Goal: Task Accomplishment & Management: Complete application form

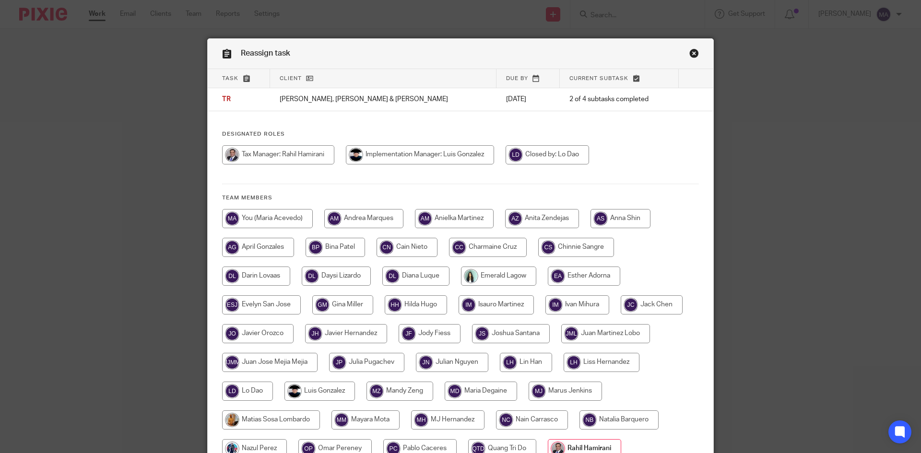
scroll to position [144, 0]
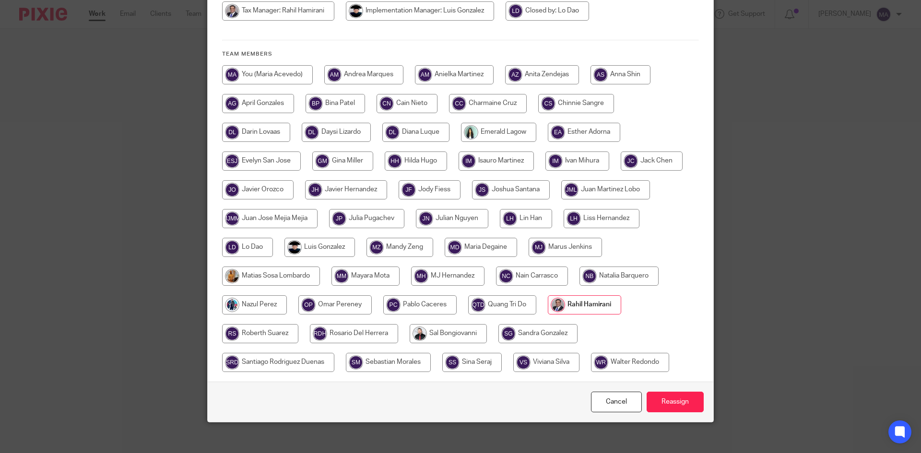
click at [670, 410] on input "Reassign" at bounding box center [674, 402] width 57 height 21
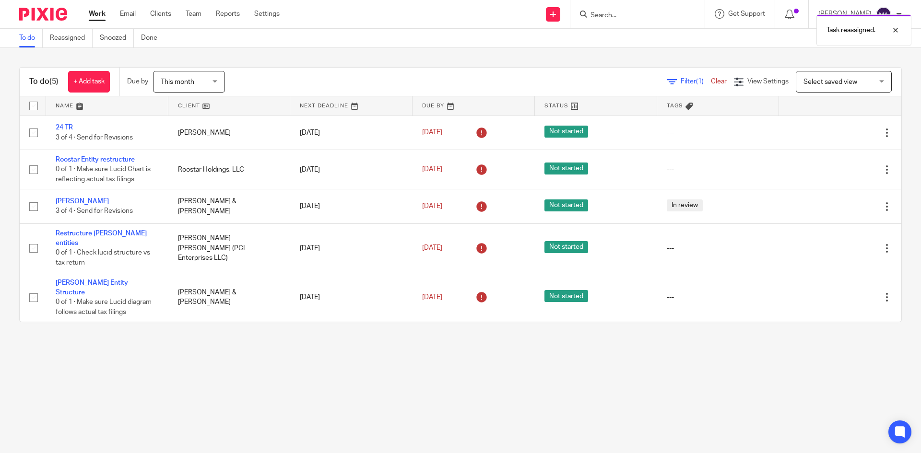
click at [559, 17] on div "Task reassigned." at bounding box center [685, 28] width 451 height 36
click at [559, 16] on link at bounding box center [553, 14] width 14 height 14
click at [553, 56] on link "Create task" at bounding box center [560, 59] width 67 height 14
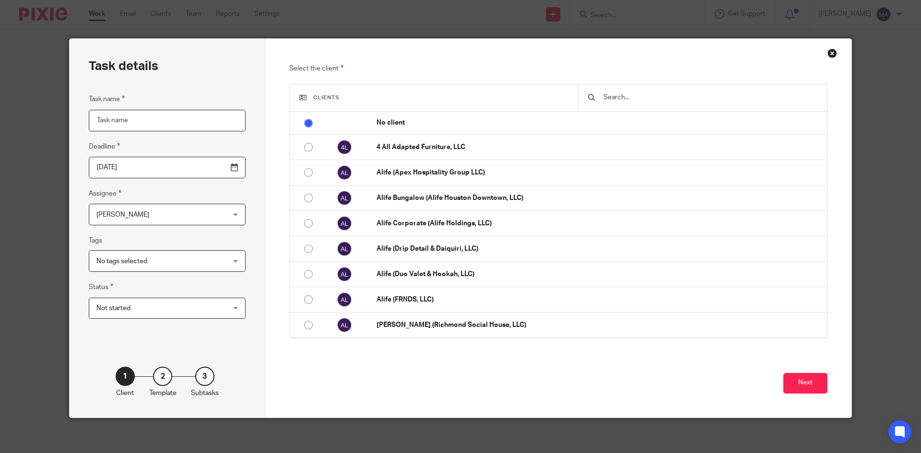
click at [200, 118] on input "Task name" at bounding box center [167, 121] width 157 height 22
click at [199, 117] on input "2024 TR" at bounding box center [167, 121] width 157 height 22
type input "2024 TR"
click at [613, 95] on input "text" at bounding box center [709, 97] width 215 height 11
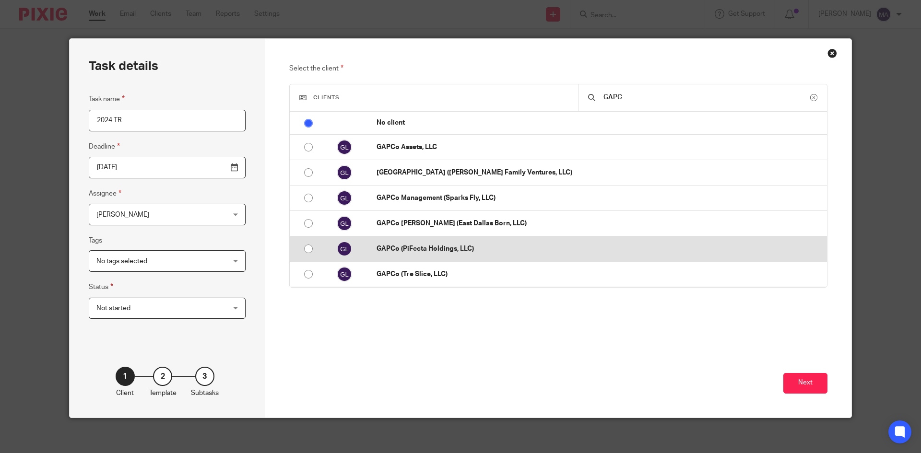
type input "GAPC"
click at [456, 248] on p "GAPCo (PiFecta Holdings, LLC)" at bounding box center [598, 249] width 445 height 10
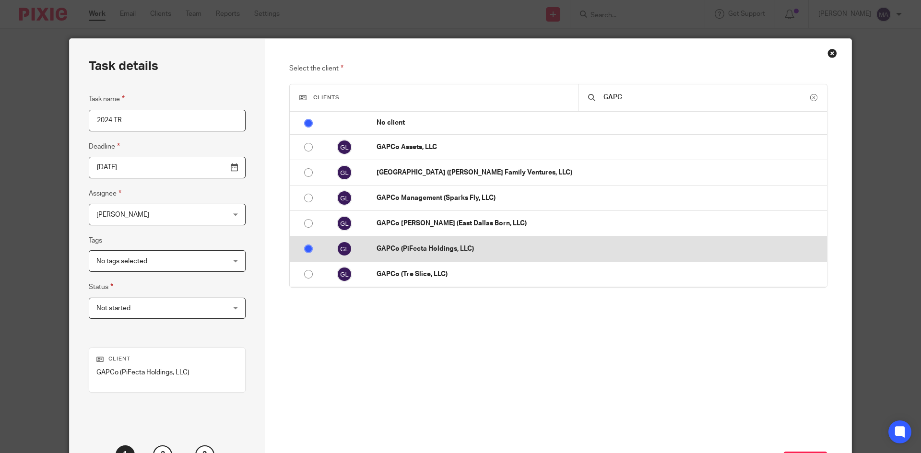
radio input "false"
radio input "true"
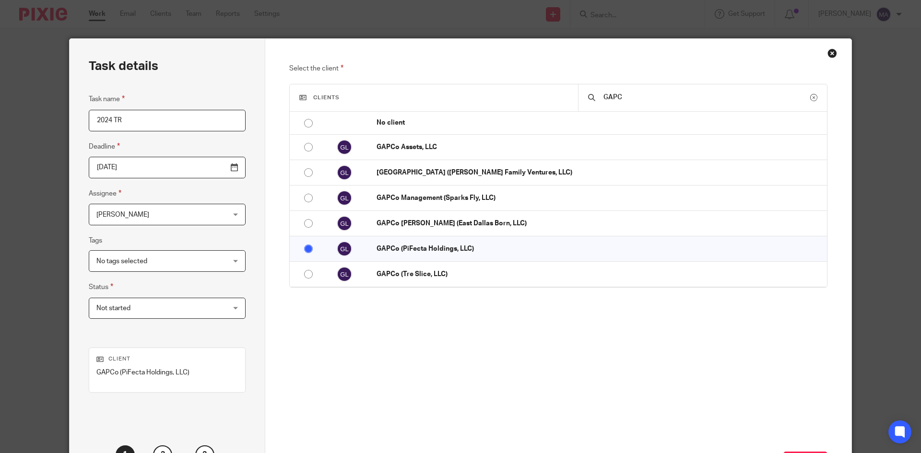
click at [180, 302] on span "Not started" at bounding box center [155, 308] width 119 height 20
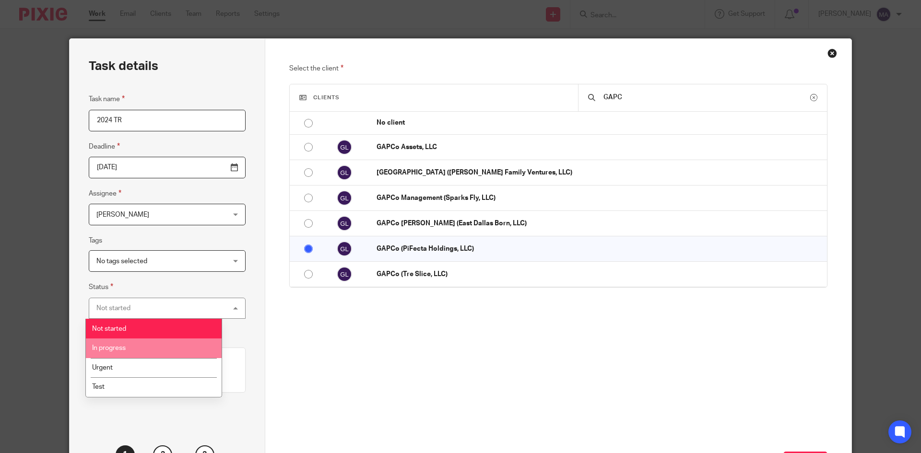
click at [177, 341] on li "In progress" at bounding box center [154, 349] width 136 height 20
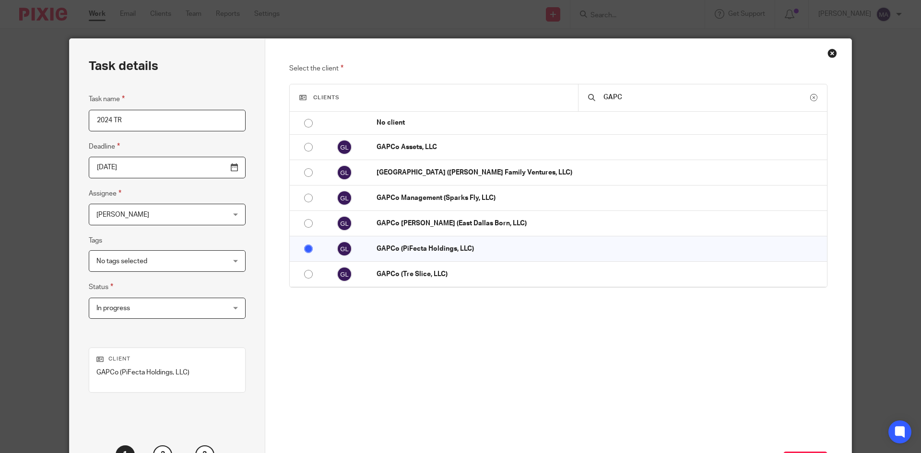
click at [170, 209] on span "[PERSON_NAME]" at bounding box center [155, 214] width 119 height 20
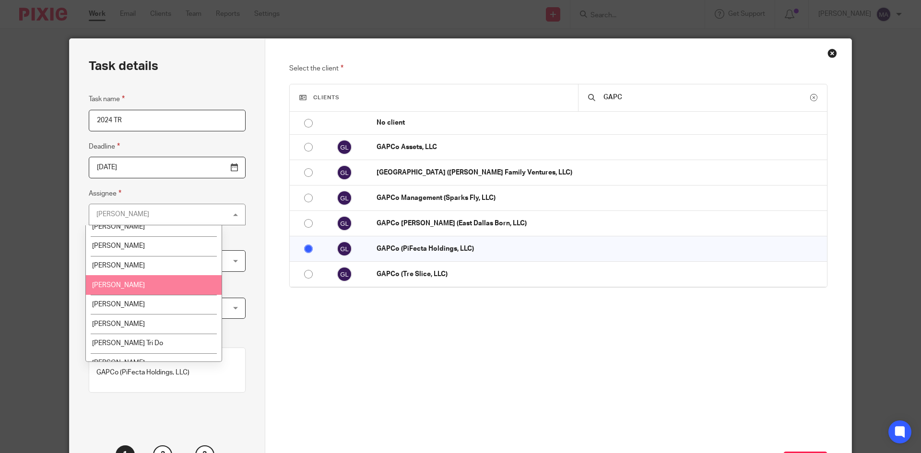
scroll to position [815, 0]
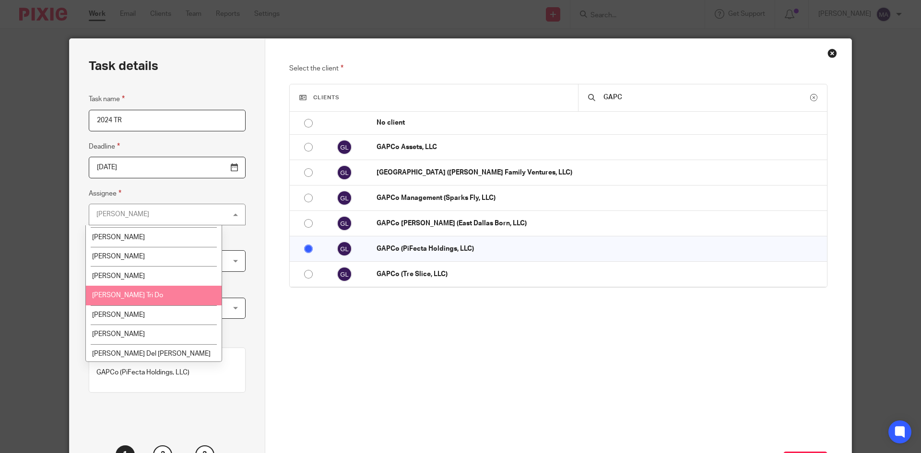
click at [169, 306] on li "[PERSON_NAME]" at bounding box center [154, 315] width 136 height 20
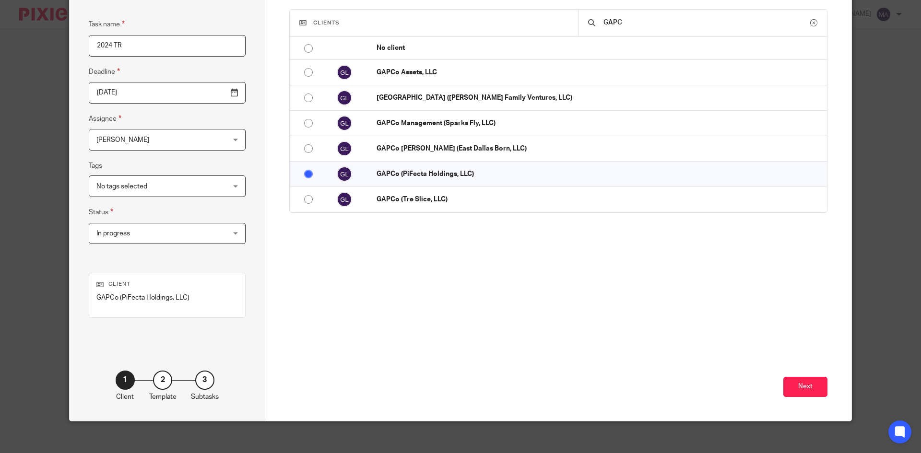
scroll to position [82, 0]
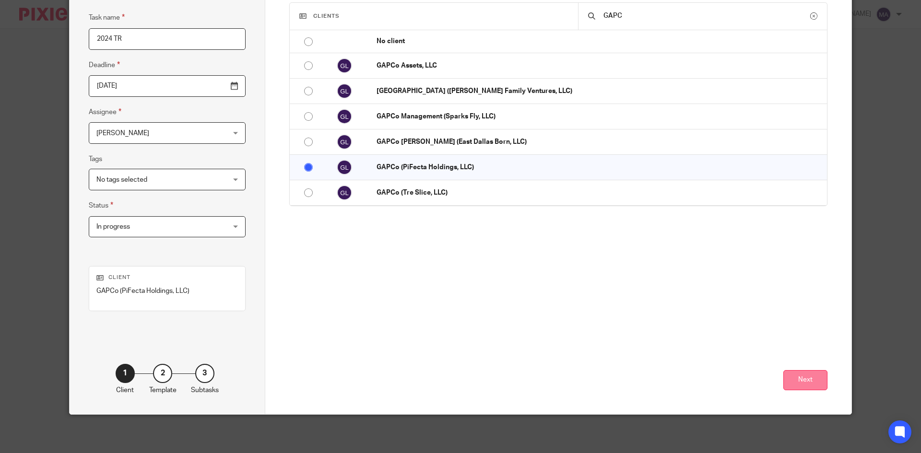
click at [819, 385] on button "Next" at bounding box center [805, 380] width 44 height 21
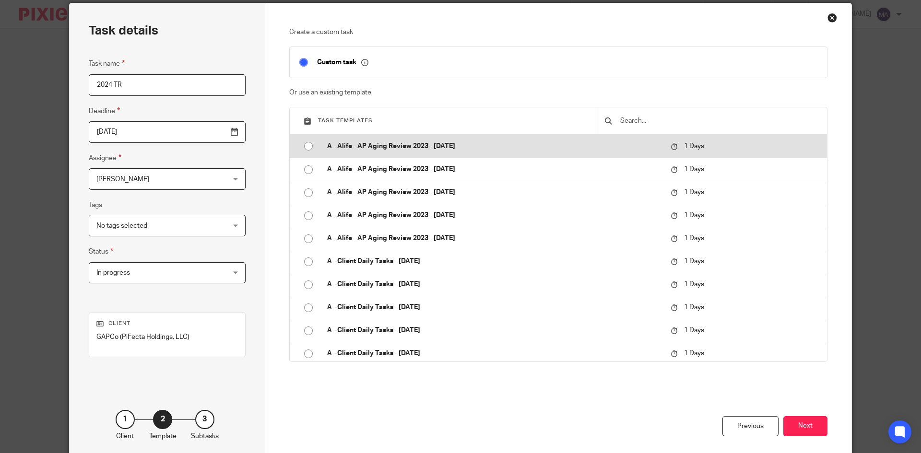
scroll to position [0, 0]
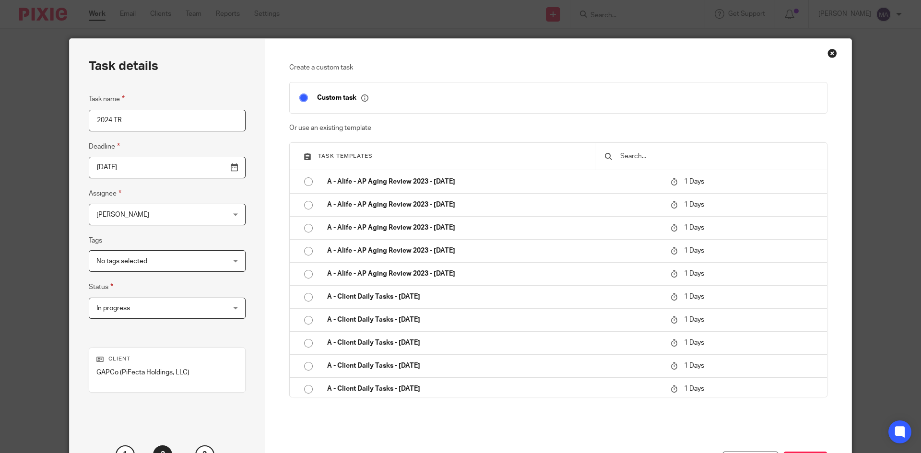
click at [625, 157] on input "text" at bounding box center [718, 156] width 198 height 11
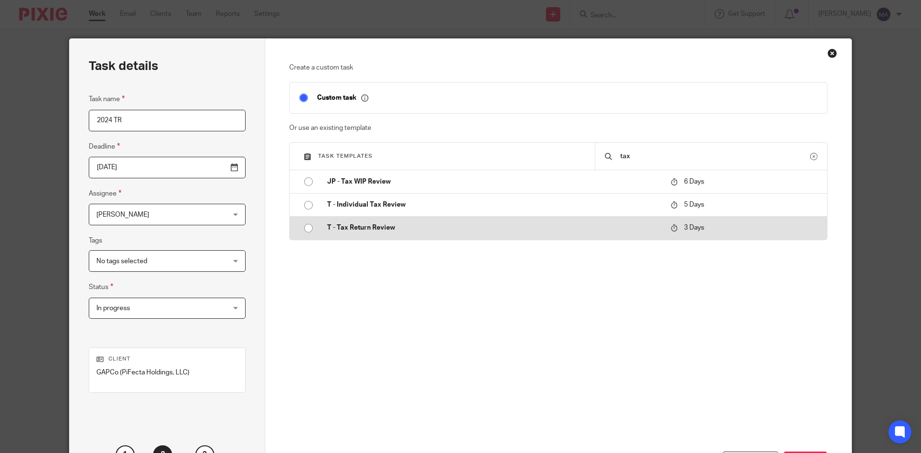
type input "tax"
click at [602, 225] on p "T - Tax Return Review" at bounding box center [494, 228] width 334 height 10
type input "2025-10-15"
checkbox input "false"
radio input "true"
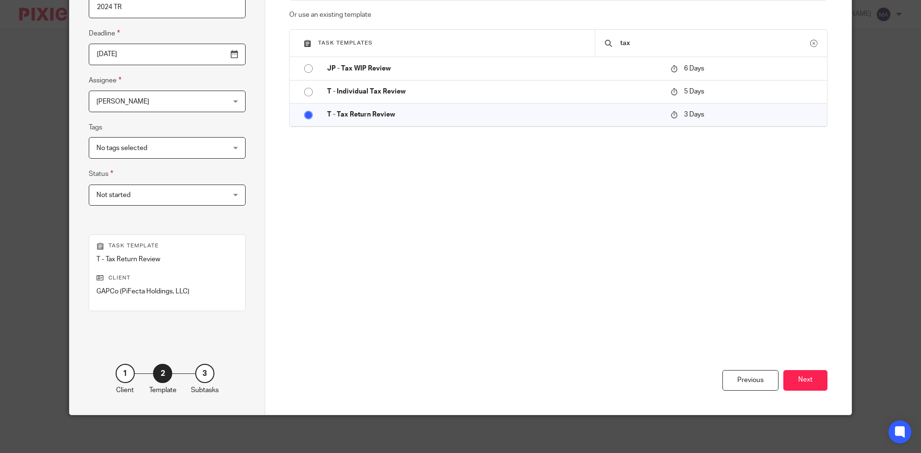
scroll to position [114, 0]
click at [790, 375] on button "Next" at bounding box center [805, 380] width 44 height 21
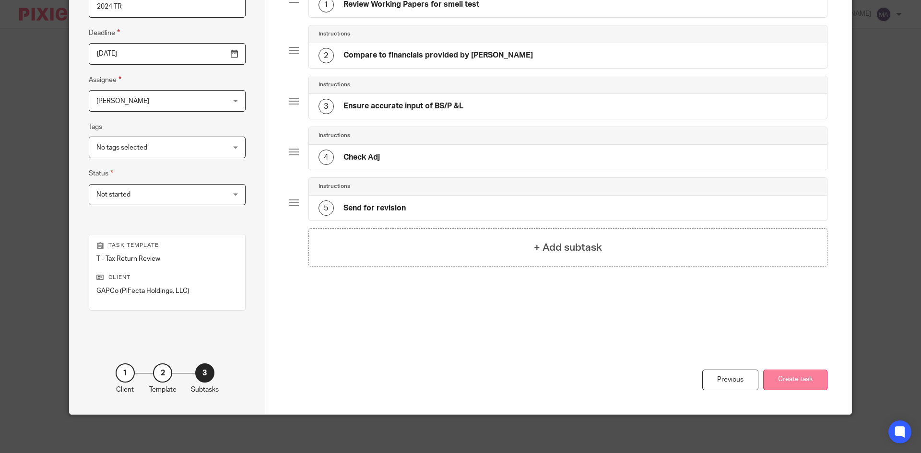
click at [793, 381] on button "Create task" at bounding box center [795, 380] width 64 height 21
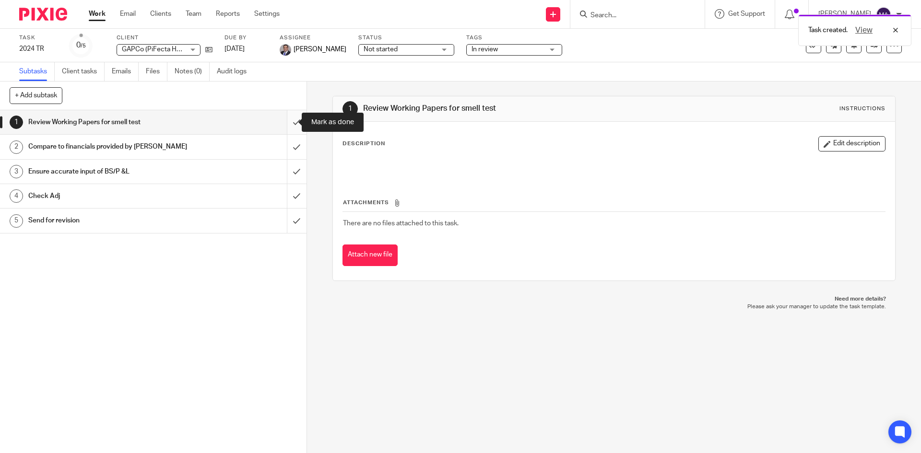
click at [285, 123] on input "submit" at bounding box center [153, 122] width 306 height 24
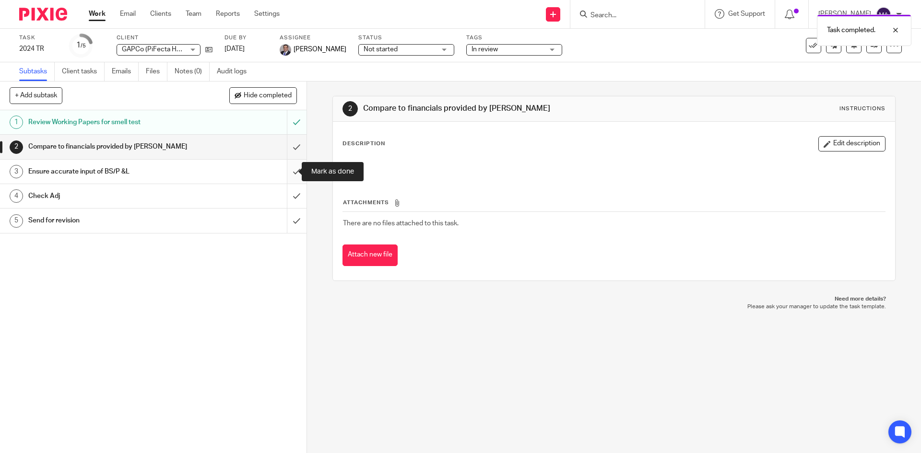
click at [285, 173] on input "submit" at bounding box center [153, 172] width 306 height 24
click at [286, 147] on input "submit" at bounding box center [153, 147] width 306 height 24
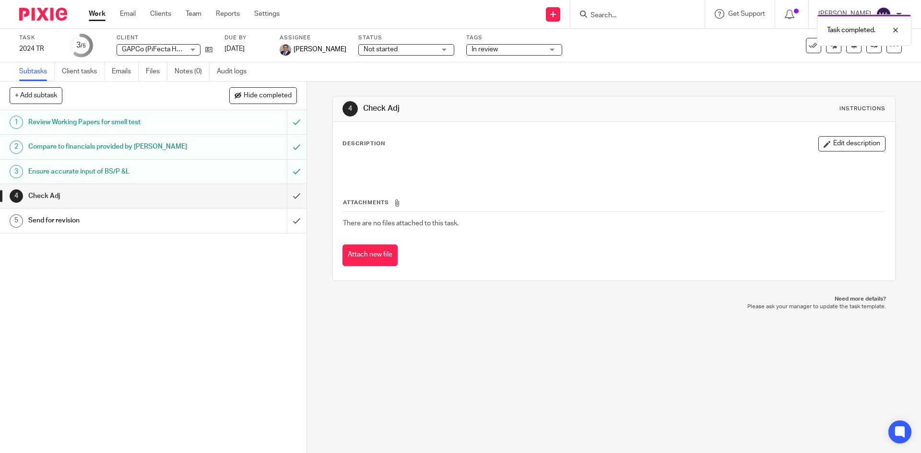
click at [283, 192] on input "submit" at bounding box center [153, 196] width 306 height 24
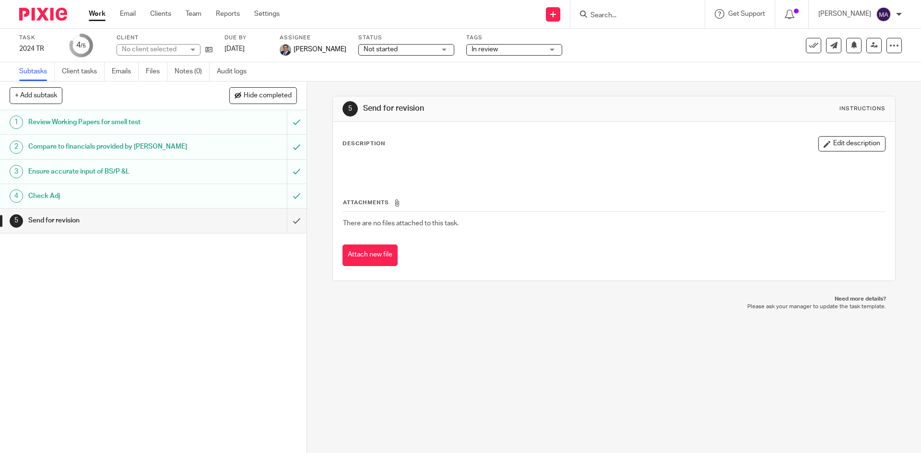
drag, startPoint x: 0, startPoint y: 0, endPoint x: 97, endPoint y: 12, distance: 98.1
click at [97, 12] on link "Work" at bounding box center [97, 14] width 17 height 10
